Goal: Task Accomplishment & Management: Use online tool/utility

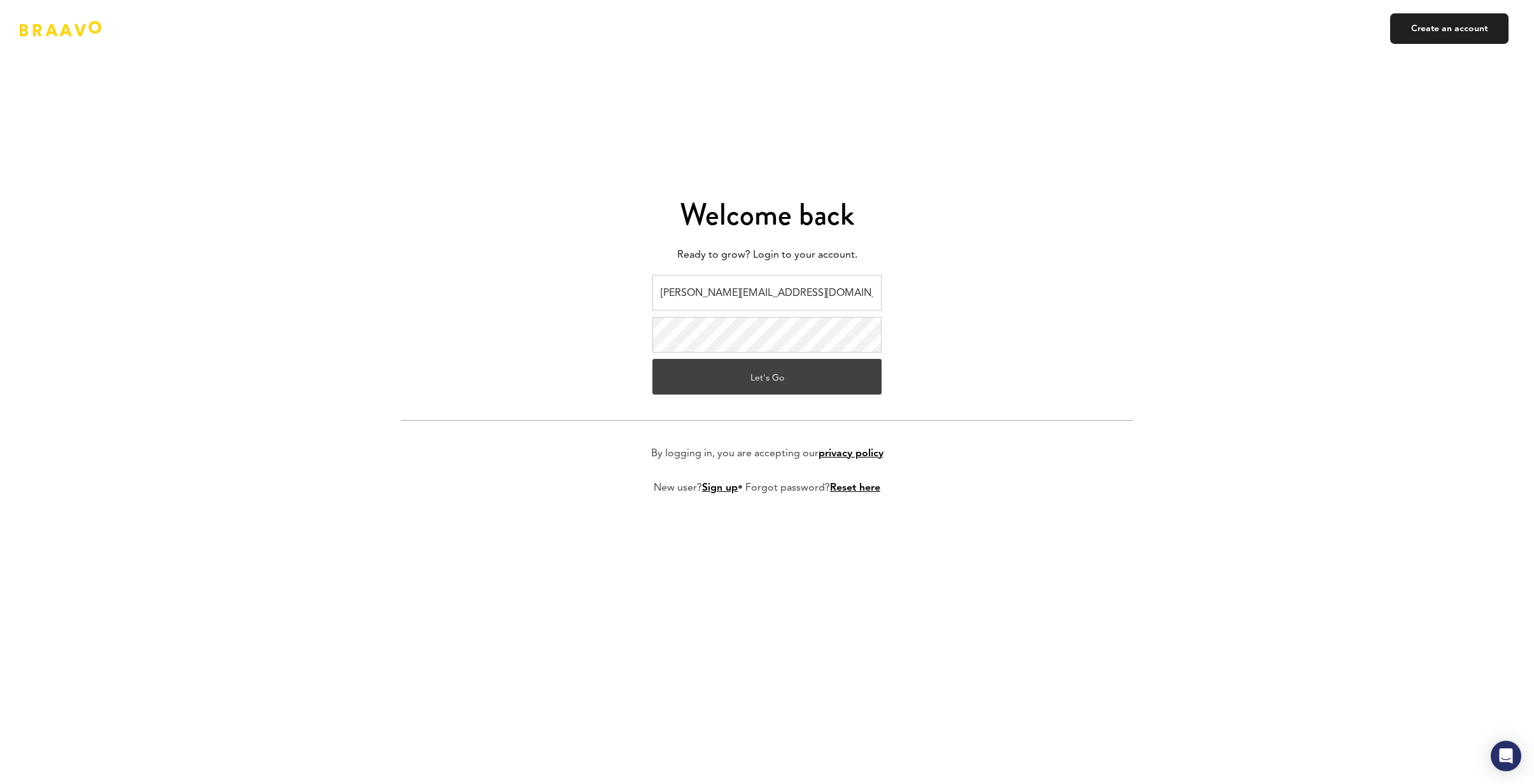
click at [757, 386] on button "Let's Go" at bounding box center [767, 376] width 229 height 36
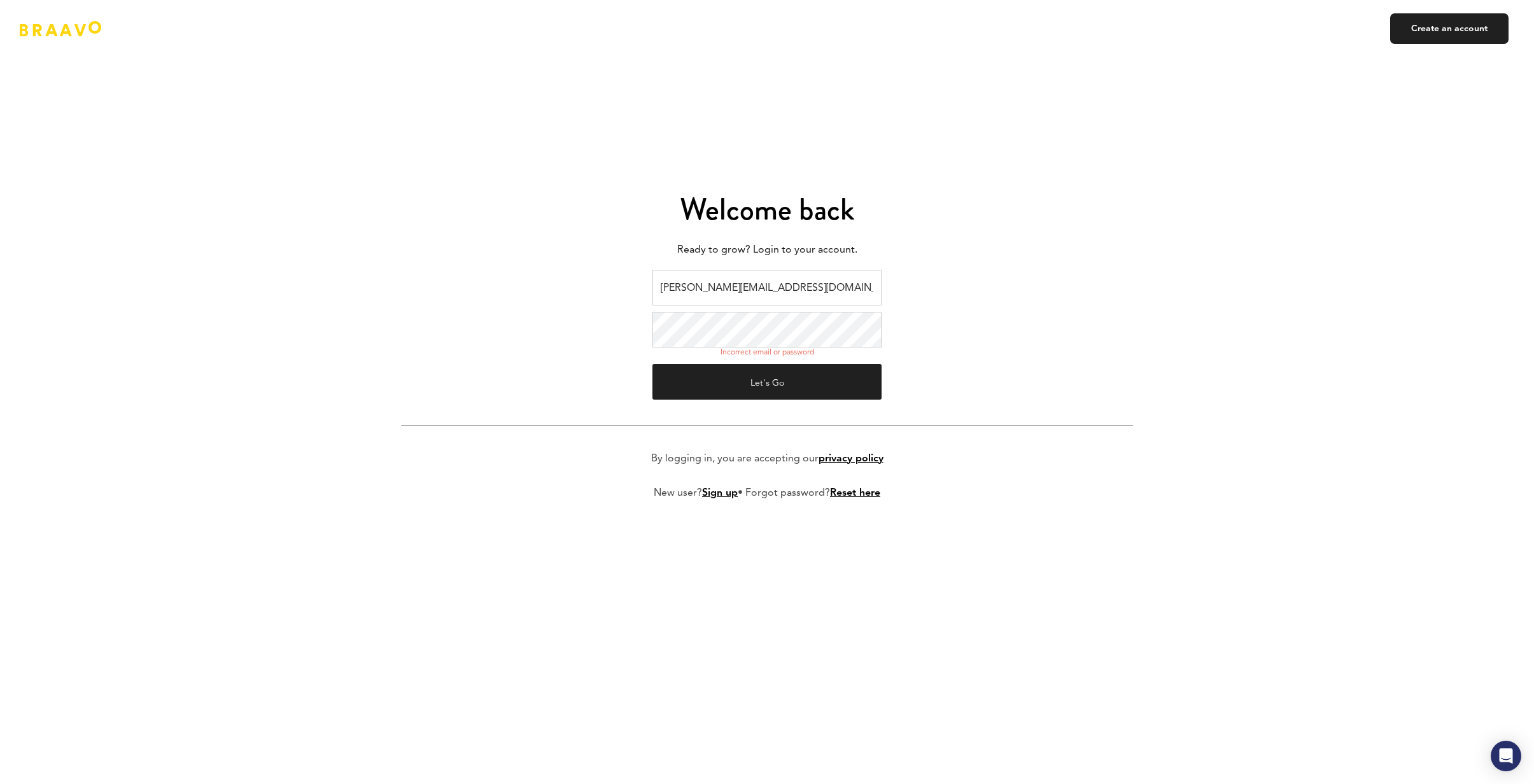
click at [831, 291] on input "[PERSON_NAME][EMAIL_ADDRESS][DOMAIN_NAME]" at bounding box center [767, 287] width 229 height 36
click at [791, 368] on button "Let's Go" at bounding box center [767, 382] width 229 height 36
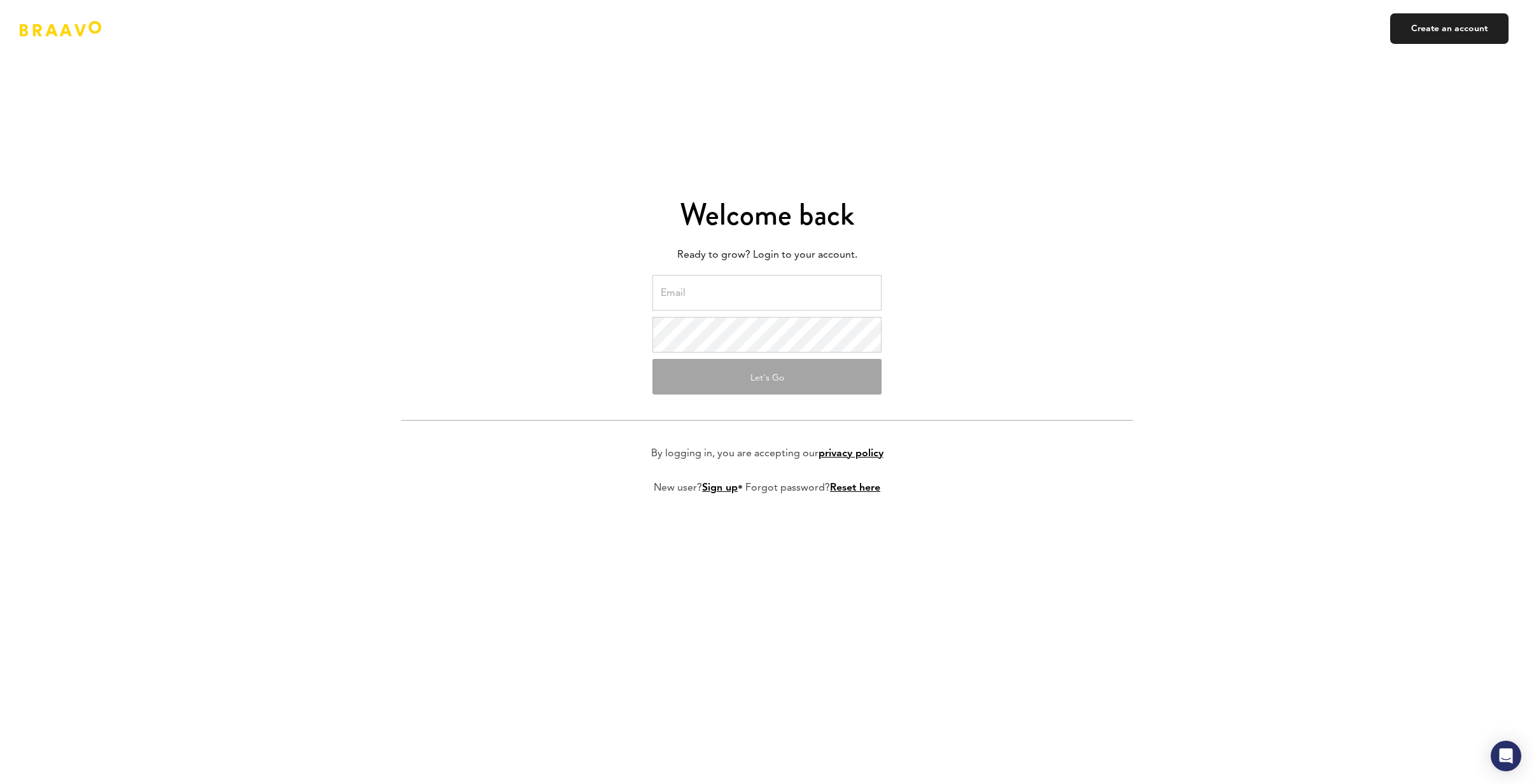
type input "[PERSON_NAME][EMAIL_ADDRESS][DOMAIN_NAME]"
click at [759, 288] on input "[PERSON_NAME][EMAIL_ADDRESS][DOMAIN_NAME]" at bounding box center [767, 292] width 229 height 36
click at [685, 387] on button "Let's Go" at bounding box center [767, 376] width 229 height 36
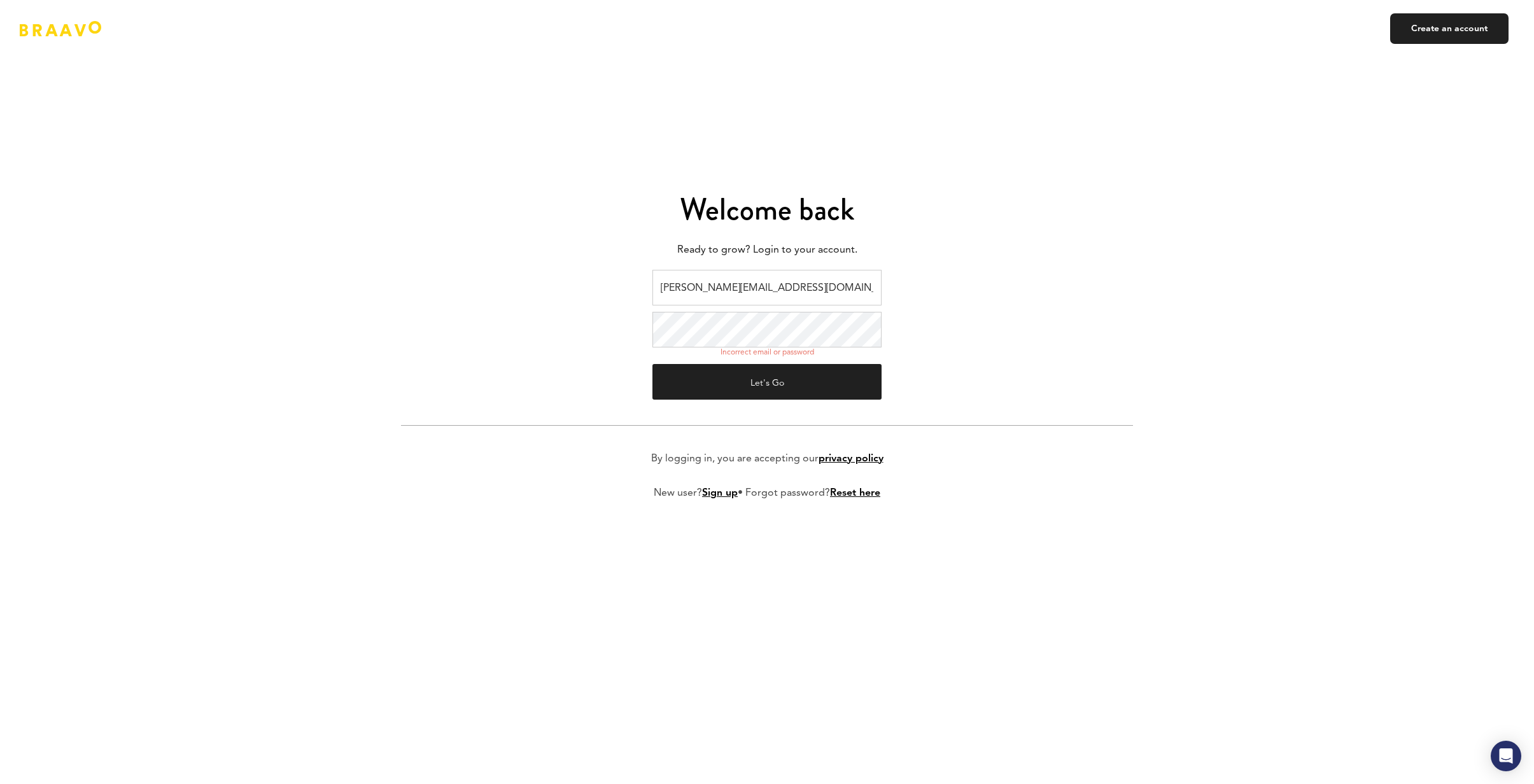
click at [863, 496] on link "Reset here" at bounding box center [855, 493] width 50 height 10
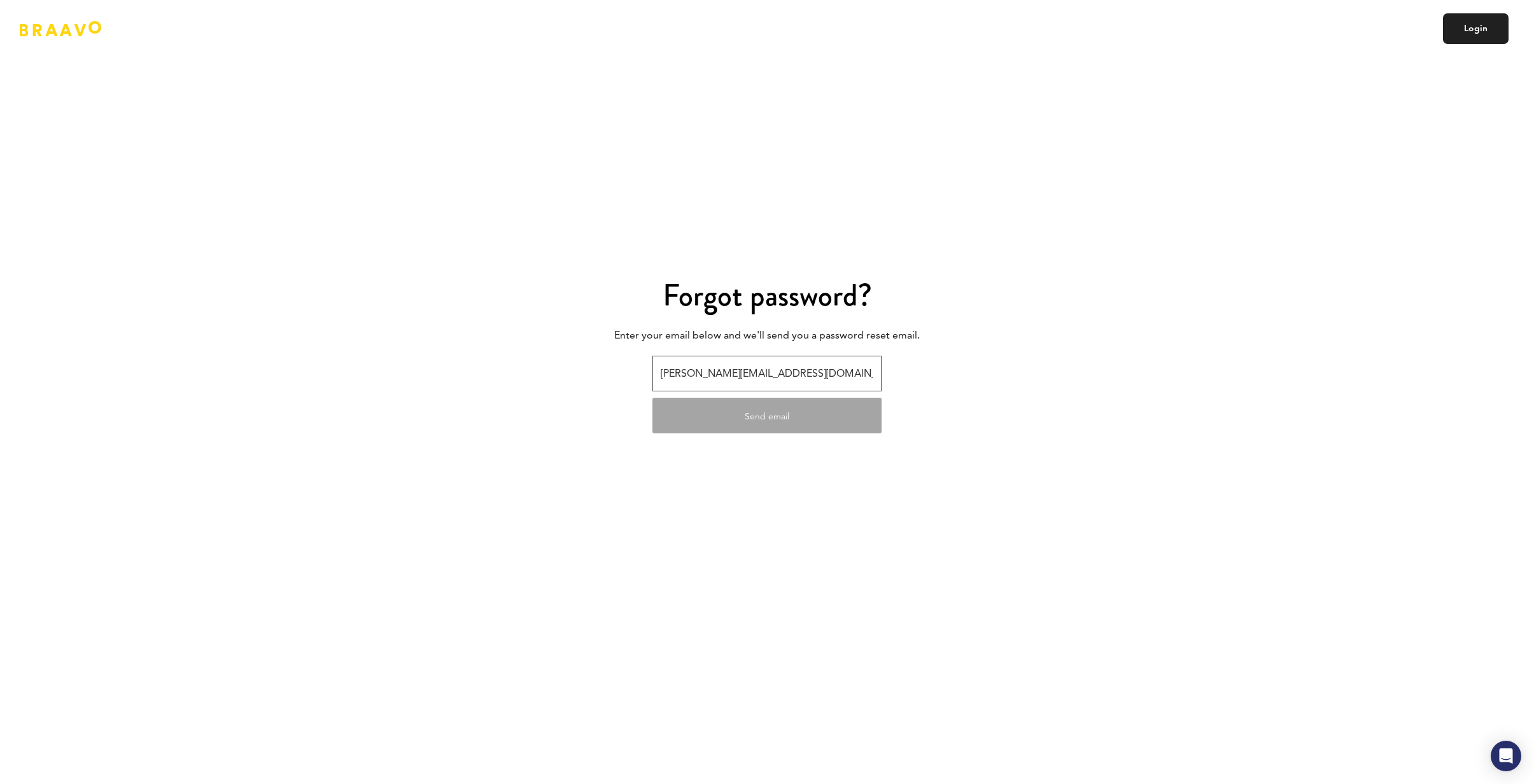
click at [803, 380] on input "[PERSON_NAME][EMAIL_ADDRESS][DOMAIN_NAME]" at bounding box center [767, 373] width 229 height 36
click at [833, 389] on input "[PERSON_NAME][EMAIL_ADDRESS][DOMAIN_NAME]" at bounding box center [767, 373] width 229 height 36
click at [833, 453] on div "Forgot password? Enter your email below and we'll send you a password reset ema…" at bounding box center [767, 392] width 745 height 377
click at [686, 386] on input "[PERSON_NAME][EMAIL_ADDRESS][DOMAIN_NAME]" at bounding box center [767, 373] width 229 height 36
click at [747, 375] on input "[PERSON_NAME][EMAIL_ADDRESS][DOMAIN_NAME]" at bounding box center [767, 373] width 229 height 36
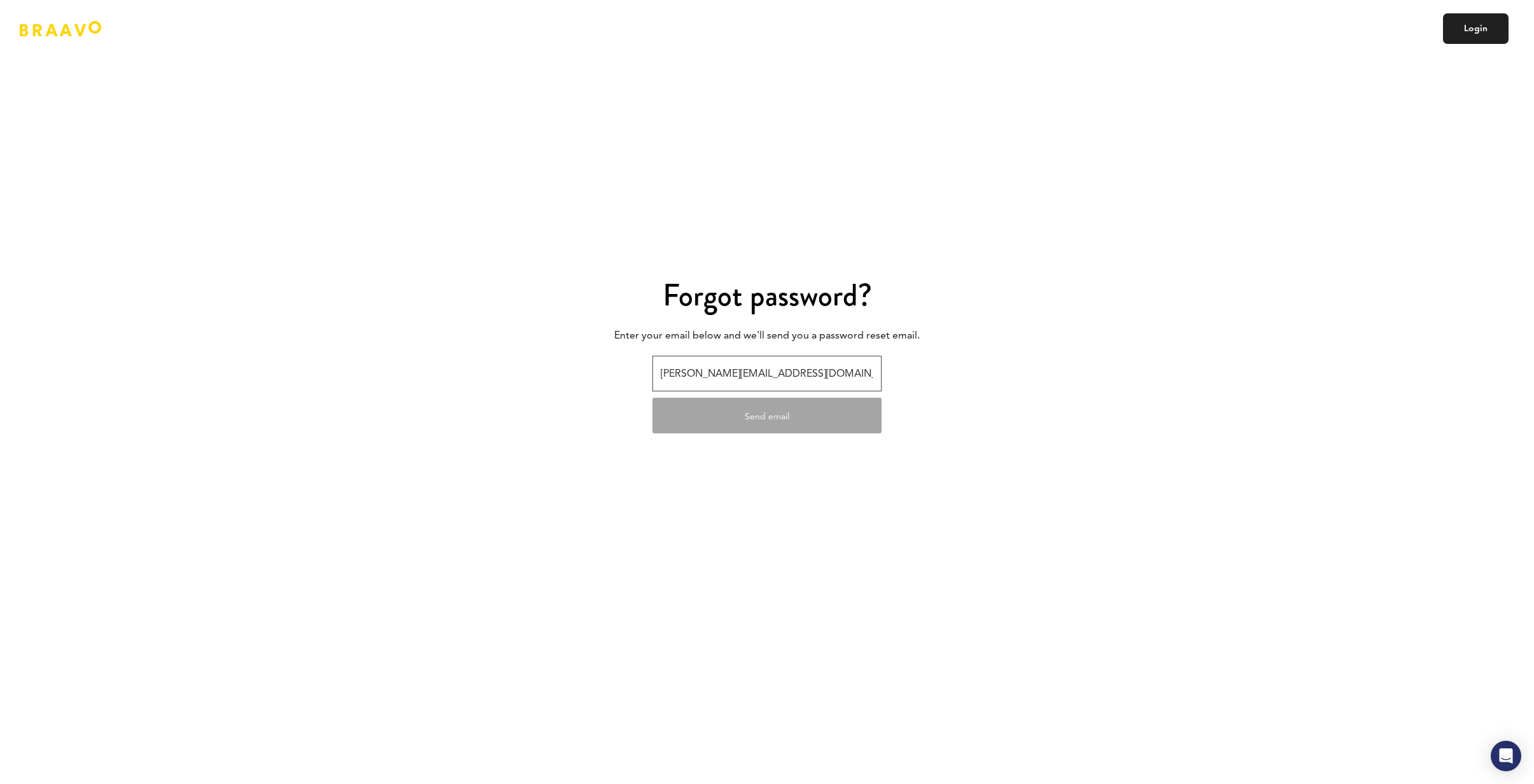
click at [809, 373] on input "[PERSON_NAME][EMAIL_ADDRESS][DOMAIN_NAME]" at bounding box center [767, 373] width 229 height 36
drag, startPoint x: 808, startPoint y: 380, endPoint x: 852, endPoint y: 359, distance: 48.8
click at [852, 359] on input "[PERSON_NAME][EMAIL_ADDRESS][DOMAIN_NAME]" at bounding box center [767, 373] width 229 height 36
click at [855, 354] on div "Forgot password? Enter your email below and we'll send you a password reset ema…" at bounding box center [767, 392] width 745 height 377
drag, startPoint x: 855, startPoint y: 354, endPoint x: 861, endPoint y: 347, distance: 9.2
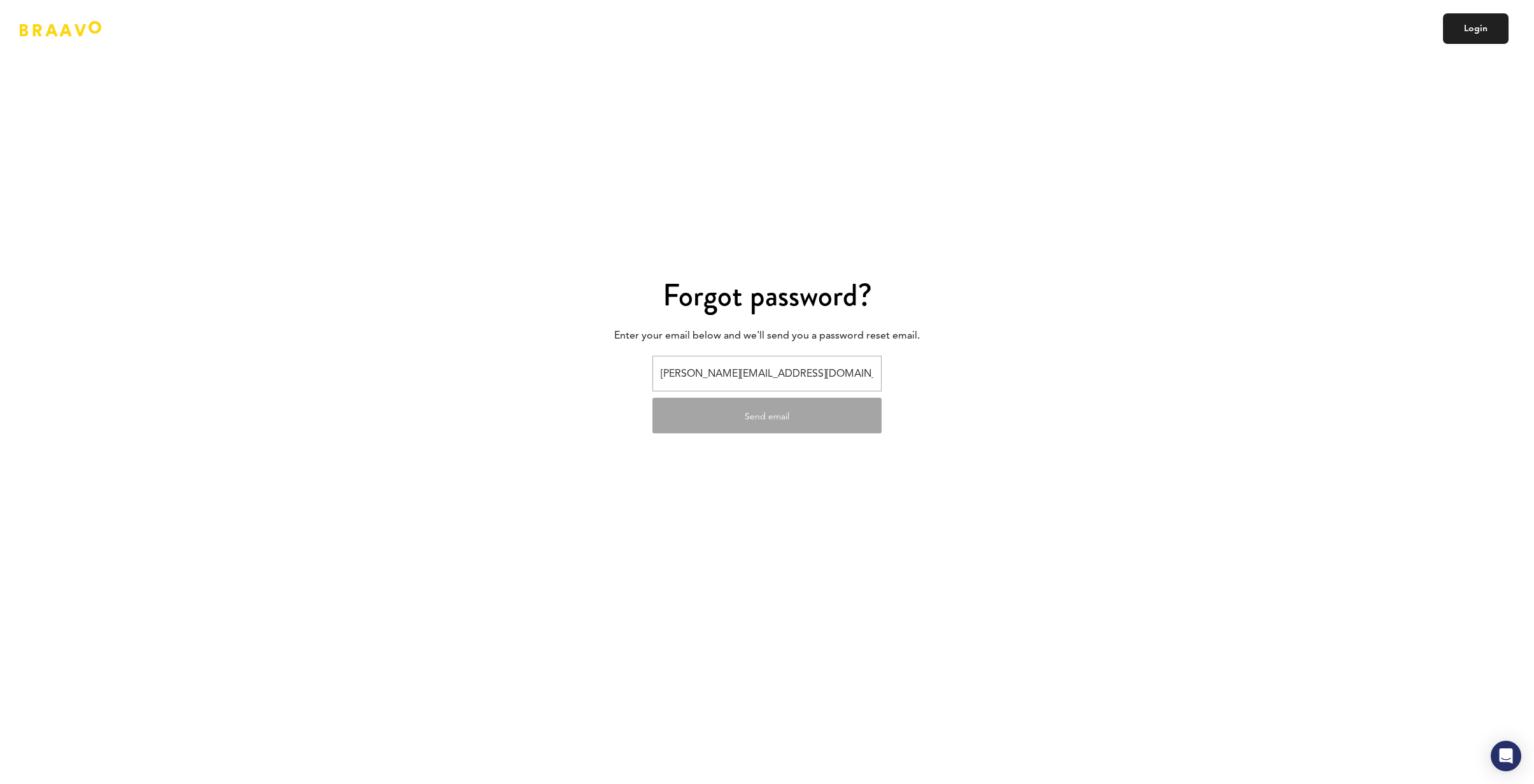
click at [856, 354] on div "Forgot password? Enter your email below and we'll send you a password reset ema…" at bounding box center [767, 392] width 745 height 377
click at [862, 347] on div "Forgot password? Enter your email below and we'll send you a password reset ema…" at bounding box center [767, 392] width 745 height 377
click at [852, 361] on input "[PERSON_NAME][EMAIL_ADDRESS][DOMAIN_NAME]" at bounding box center [767, 373] width 229 height 36
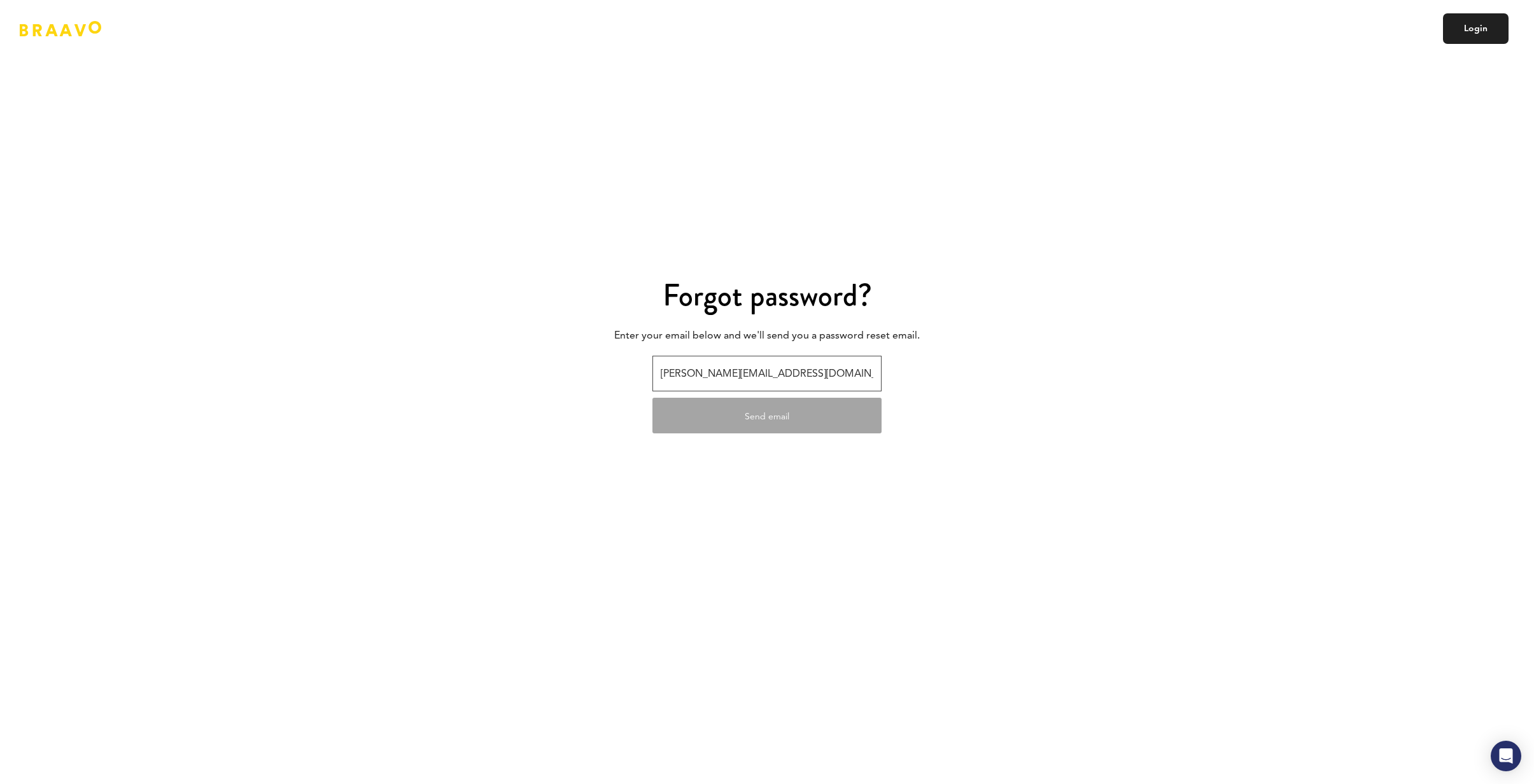
click at [787, 365] on input "[PERSON_NAME][EMAIL_ADDRESS][DOMAIN_NAME]" at bounding box center [767, 373] width 229 height 36
click at [825, 377] on input "email" at bounding box center [767, 373] width 229 height 36
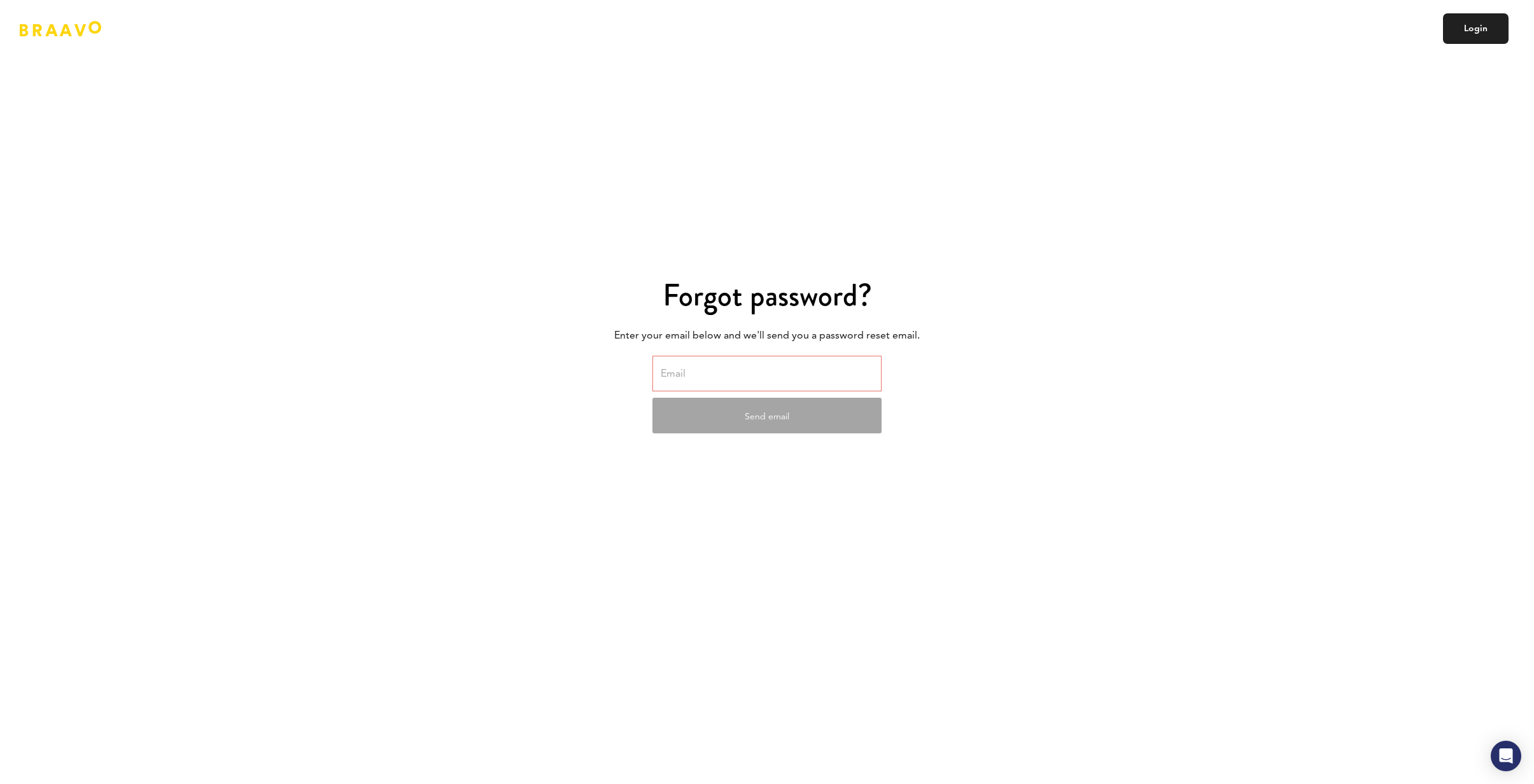
drag, startPoint x: 825, startPoint y: 377, endPoint x: 798, endPoint y: 377, distance: 27.0
click at [823, 377] on input "email" at bounding box center [767, 373] width 229 height 36
paste input "[PERSON_NAME][EMAIL_ADDRESS][DOMAIN_NAME]"
type input "[PERSON_NAME][EMAIL_ADDRESS][DOMAIN_NAME]"
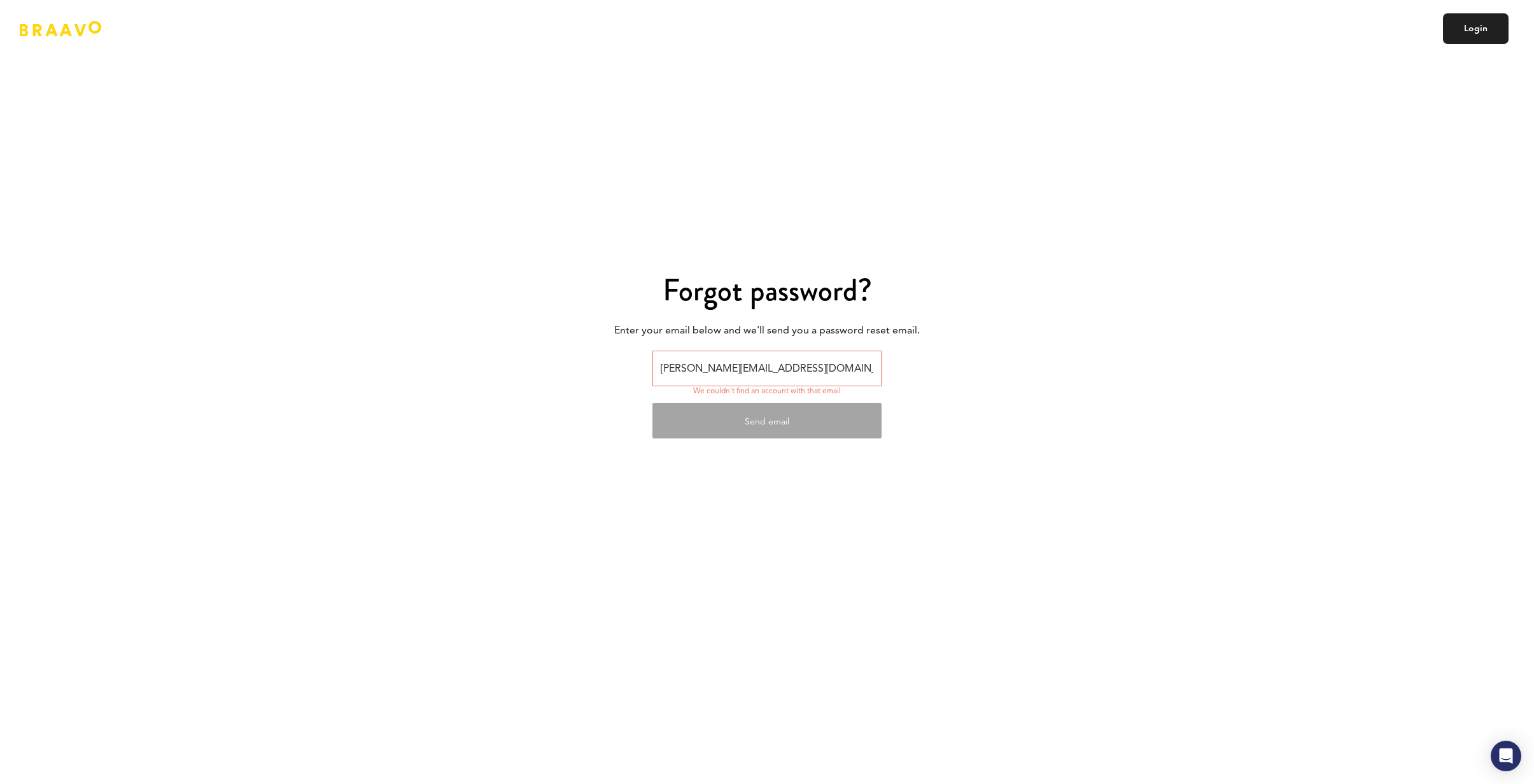
click at [825, 375] on input "[PERSON_NAME][EMAIL_ADDRESS][DOMAIN_NAME]" at bounding box center [767, 368] width 229 height 36
drag, startPoint x: 798, startPoint y: 377, endPoint x: 782, endPoint y: 350, distance: 31.4
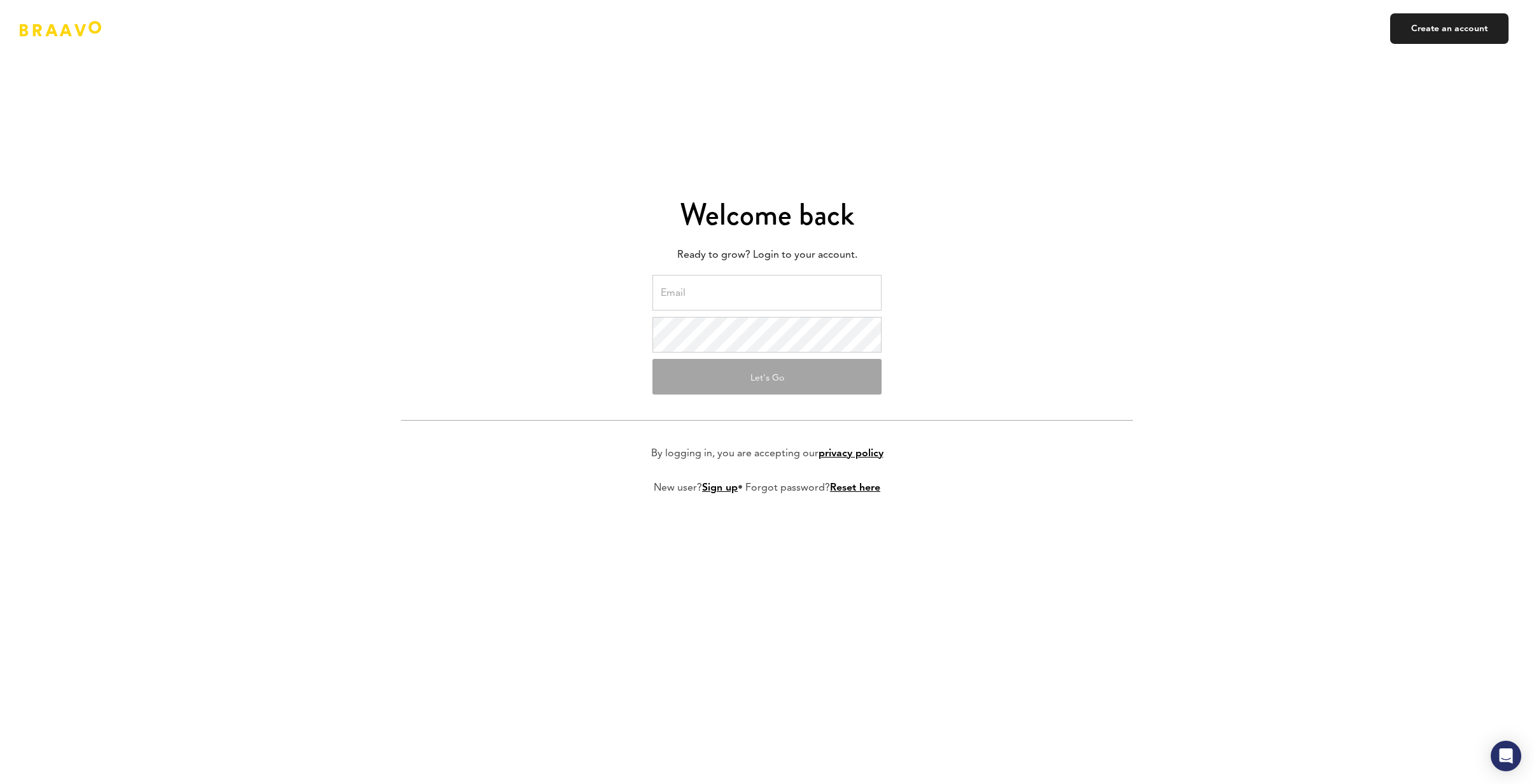
click at [736, 296] on input "email" at bounding box center [767, 292] width 229 height 36
click at [677, 395] on form "[PERSON_NAME][EMAIL_ADDRESS][DOMAIN_NAME] Let's Go By logging in, you are accep…" at bounding box center [767, 395] width 732 height 240
click at [677, 387] on button "Let's Go" at bounding box center [767, 376] width 229 height 36
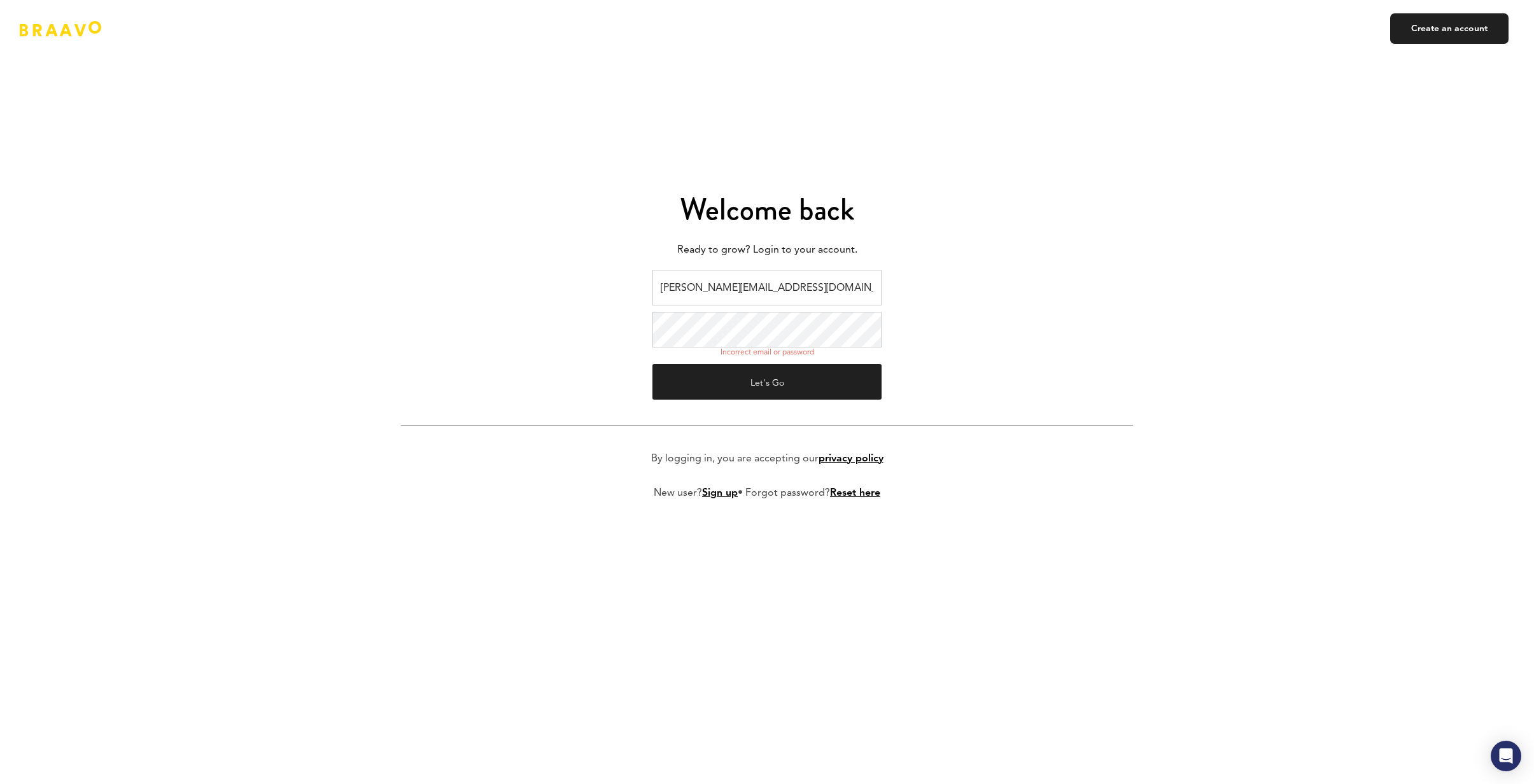
click at [803, 283] on input "[PERSON_NAME][EMAIL_ADDRESS][DOMAIN_NAME]" at bounding box center [767, 287] width 229 height 36
type input "[EMAIL_ADDRESS][DOMAIN_NAME]"
click at [653, 364] on button "Let's Go" at bounding box center [767, 382] width 229 height 36
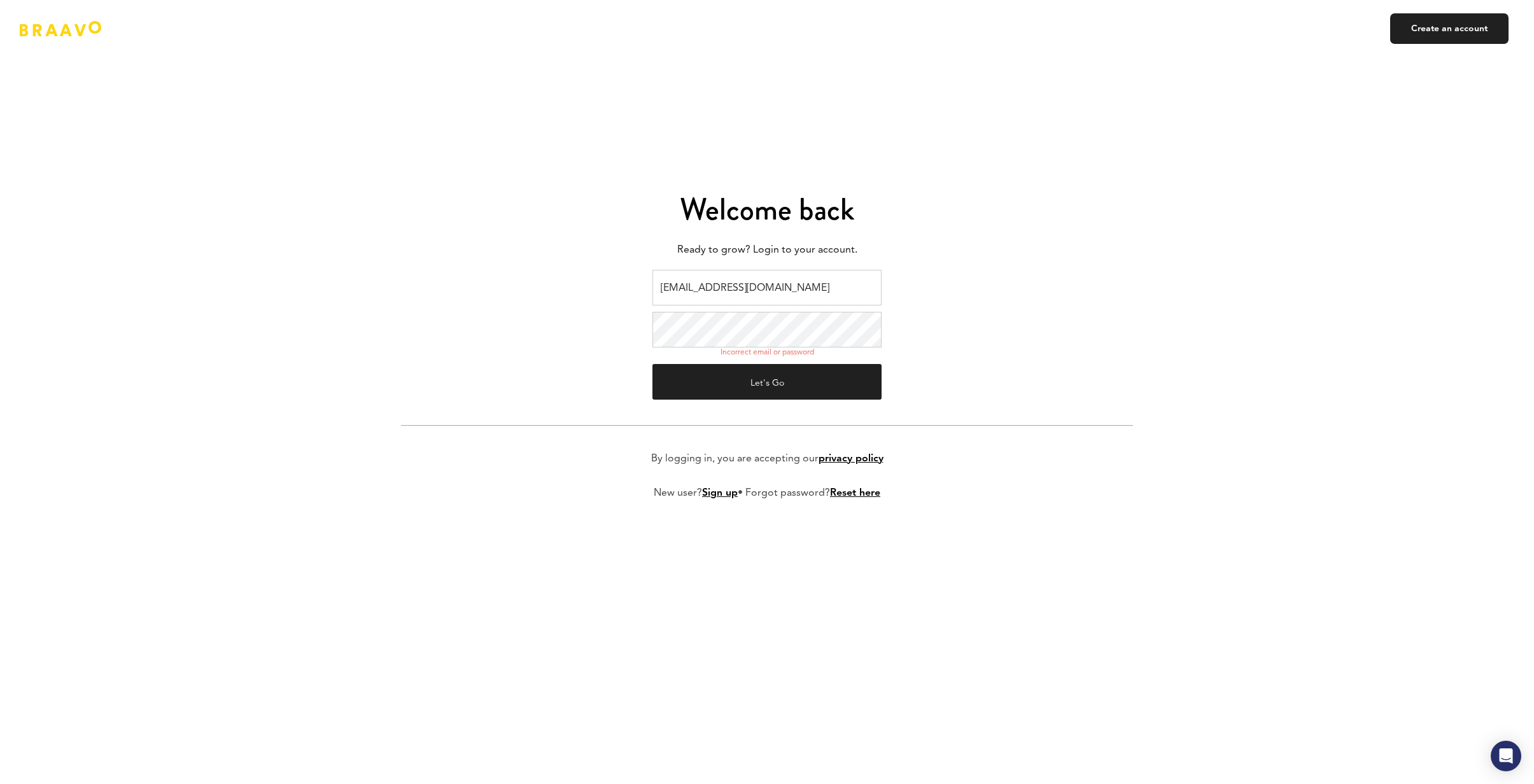
click at [353, 403] on div "Welcome back Ready to grow? Login to your account. [EMAIL_ADDRESS][DOMAIN_NAME]…" at bounding box center [767, 392] width 1534 height 784
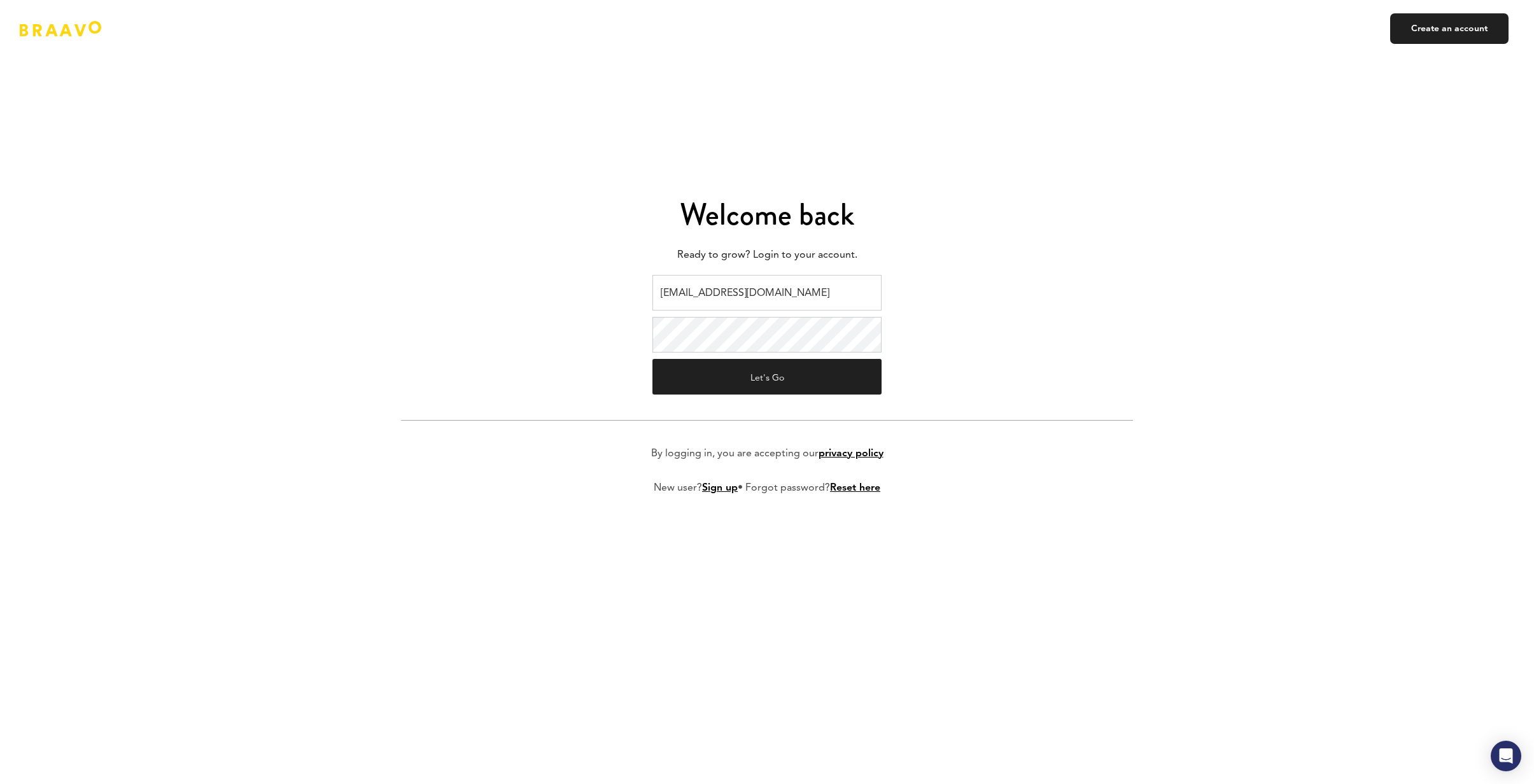
click at [651, 384] on form "[EMAIL_ADDRESS][DOMAIN_NAME] Let's Go By logging in, you are accepting our priv…" at bounding box center [767, 395] width 732 height 240
click at [655, 382] on button "Let's Go" at bounding box center [767, 376] width 229 height 36
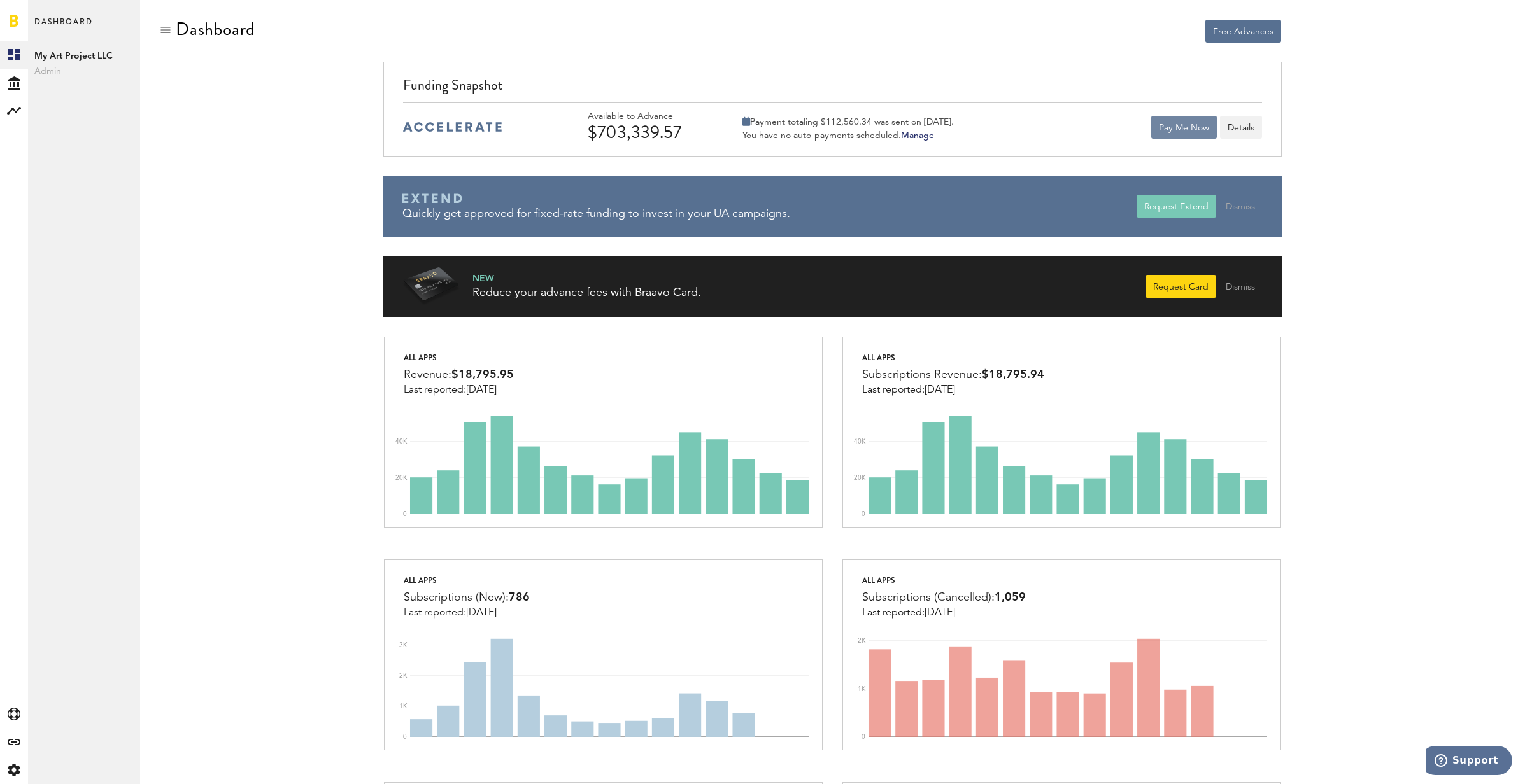
click at [1165, 132] on button "Pay Me Now" at bounding box center [1184, 127] width 66 height 23
click at [1182, 127] on button "Pay Me Now" at bounding box center [1184, 127] width 66 height 23
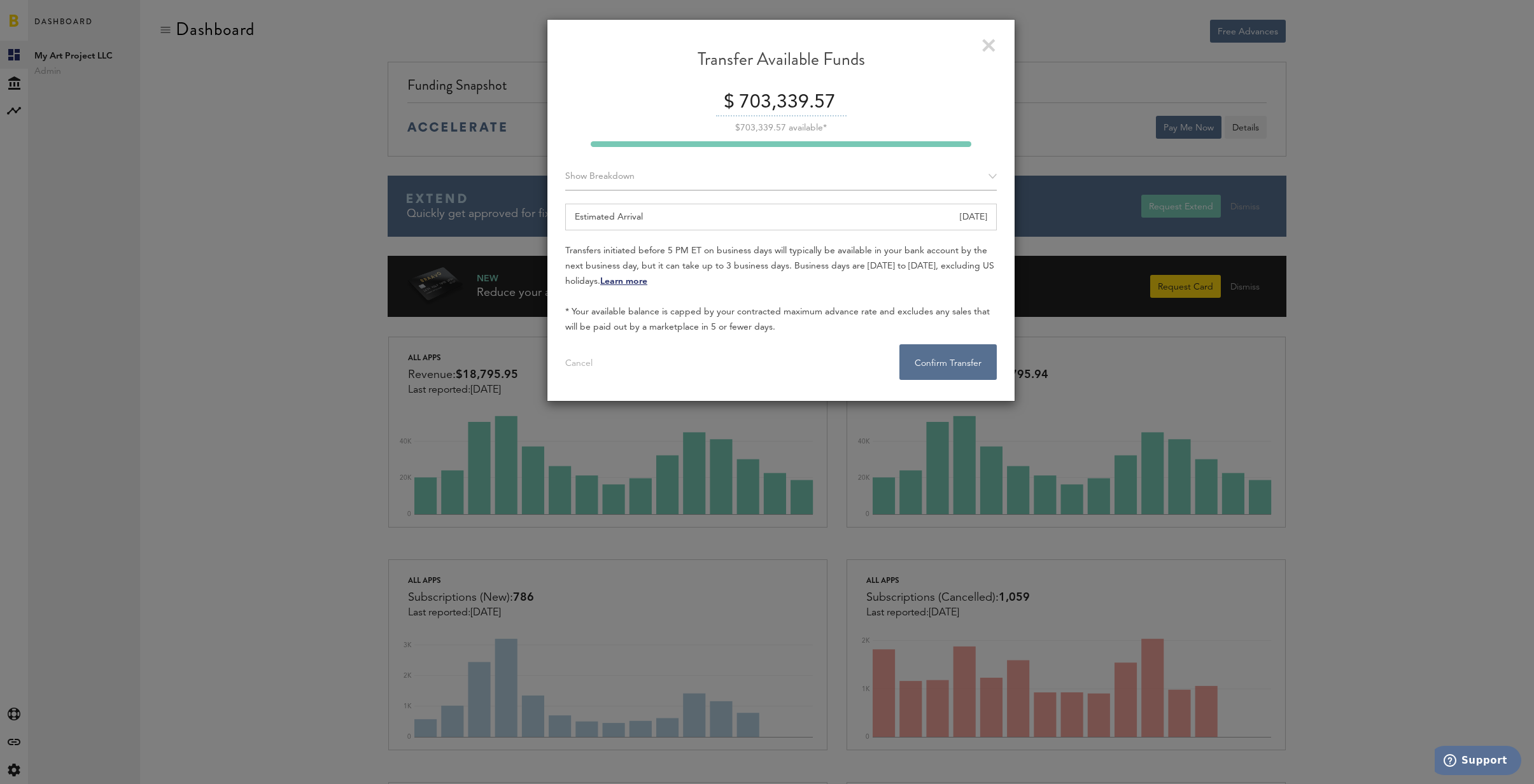
drag, startPoint x: 760, startPoint y: 104, endPoint x: 729, endPoint y: 105, distance: 31.0
click at [729, 105] on div "$ 703,339.57" at bounding box center [781, 103] width 431 height 27
drag, startPoint x: 751, startPoint y: 97, endPoint x: 742, endPoint y: 98, distance: 9.1
click at [742, 98] on input "23,339.57" at bounding box center [791, 103] width 100 height 27
type input "33,339.57"
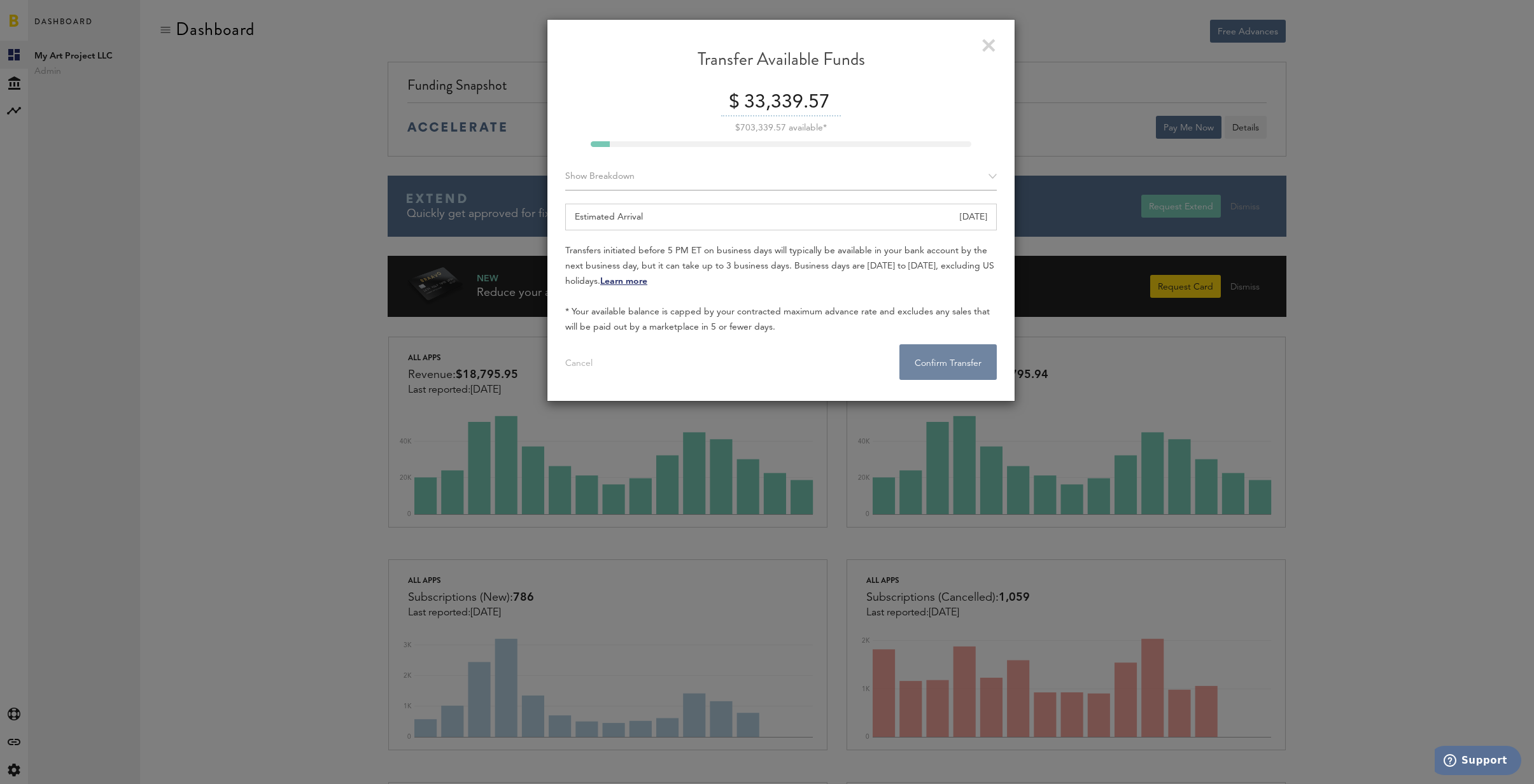
click at [905, 362] on button "Confirm Transfer . . ." at bounding box center [948, 361] width 98 height 36
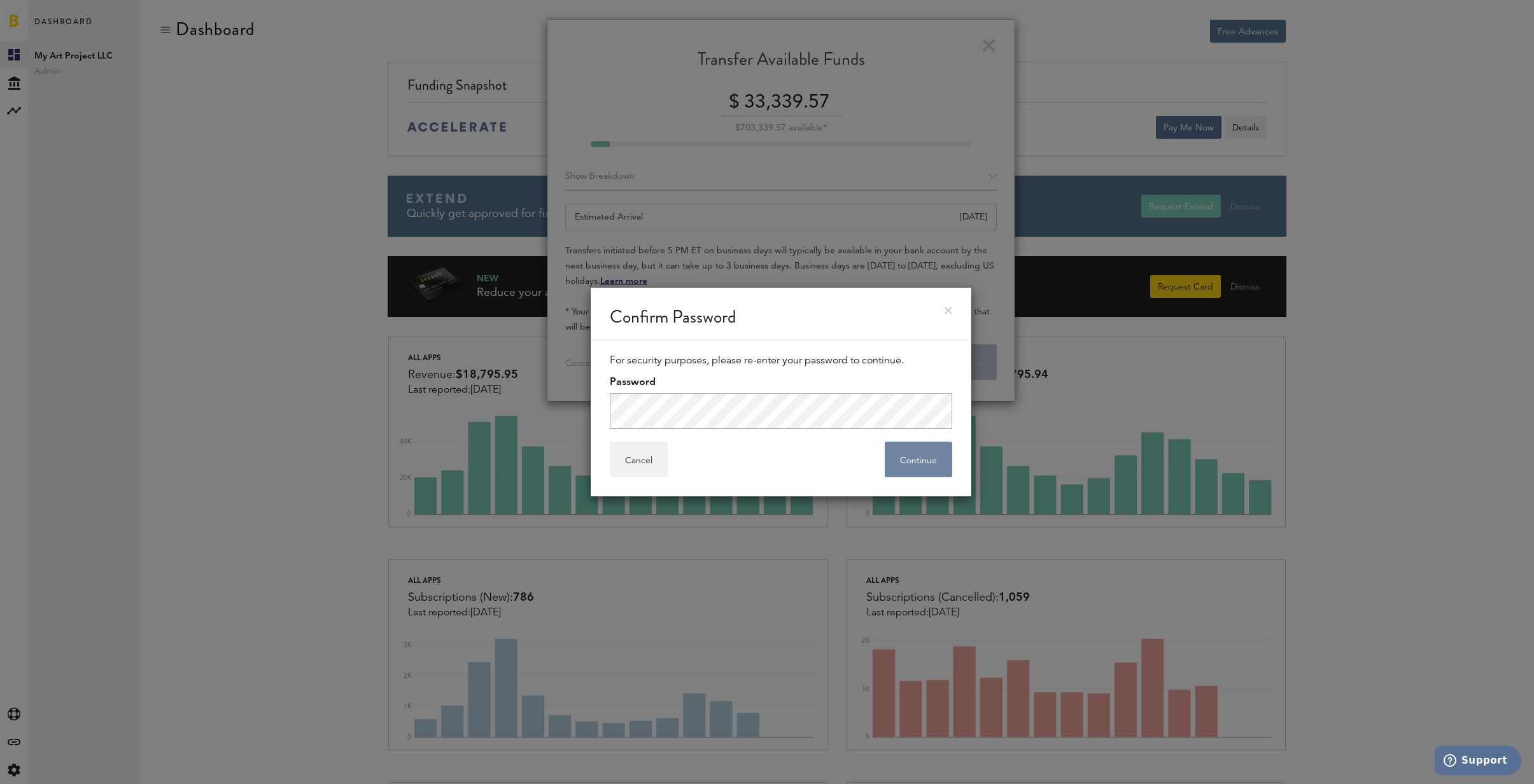
click at [889, 460] on button "Continue" at bounding box center [918, 459] width 68 height 36
